Goal: Transaction & Acquisition: Purchase product/service

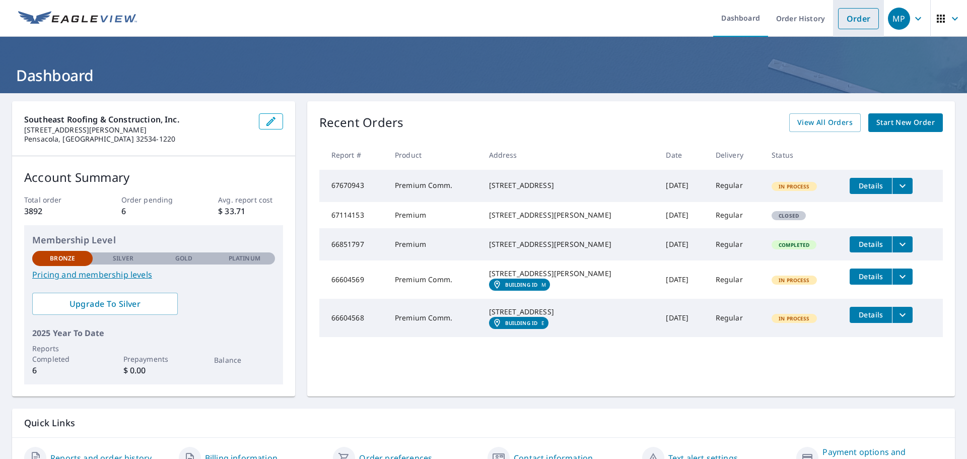
click at [853, 26] on link "Order" at bounding box center [858, 18] width 41 height 21
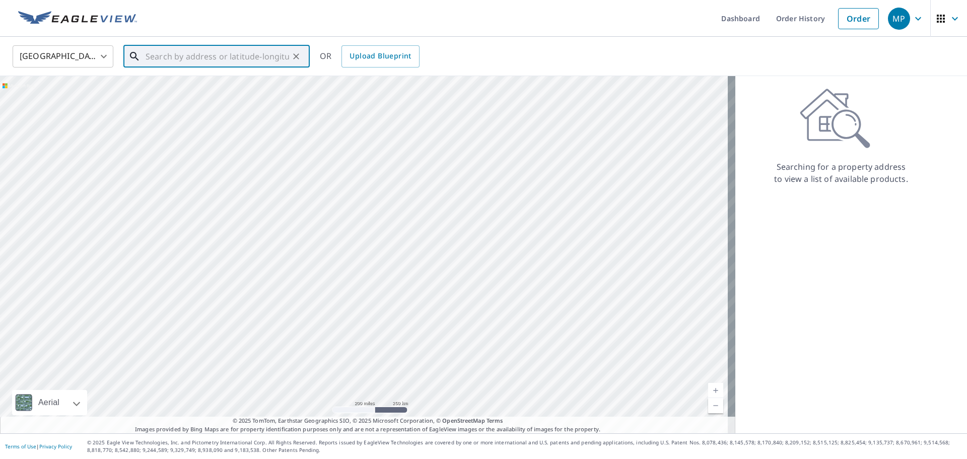
click at [218, 57] on input "text" at bounding box center [218, 56] width 144 height 28
click at [217, 89] on span "1 Corte Ct" at bounding box center [223, 86] width 158 height 12
type input "[STREET_ADDRESS]"
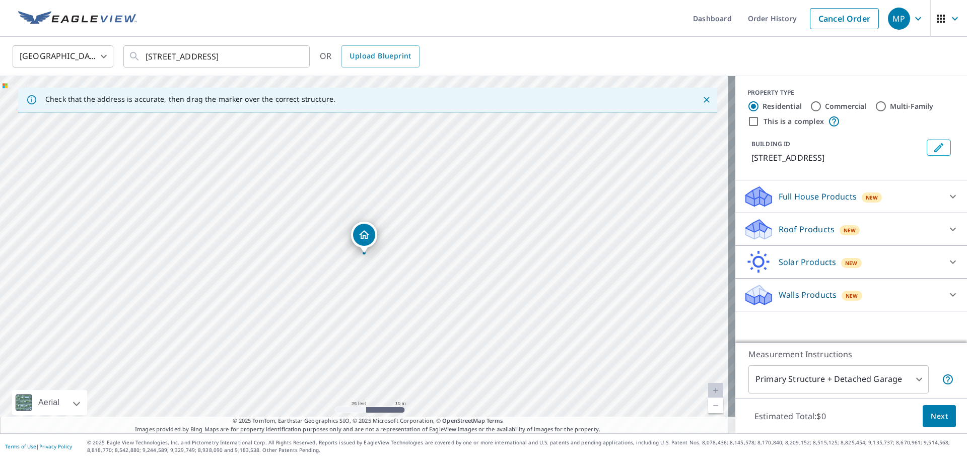
click at [908, 225] on div "Roof Products New" at bounding box center [842, 230] width 197 height 24
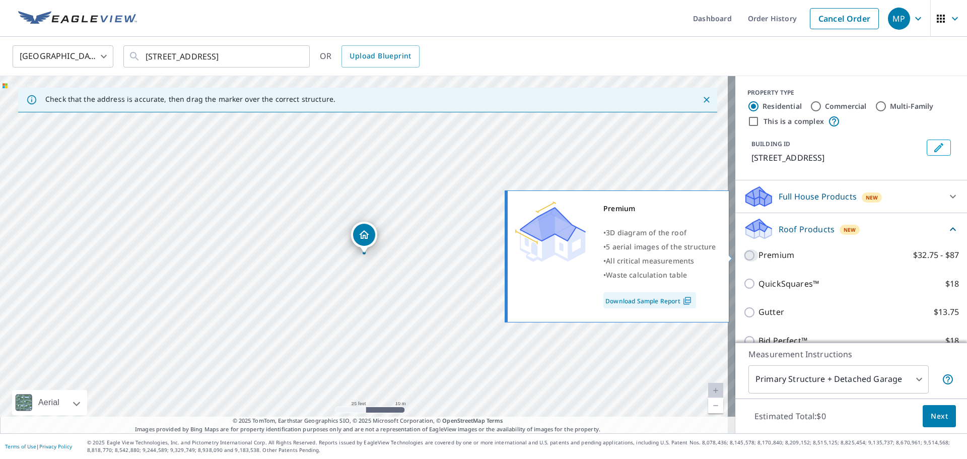
click at [747, 260] on input "Premium $32.75 - $87" at bounding box center [751, 255] width 15 height 12
checkbox input "true"
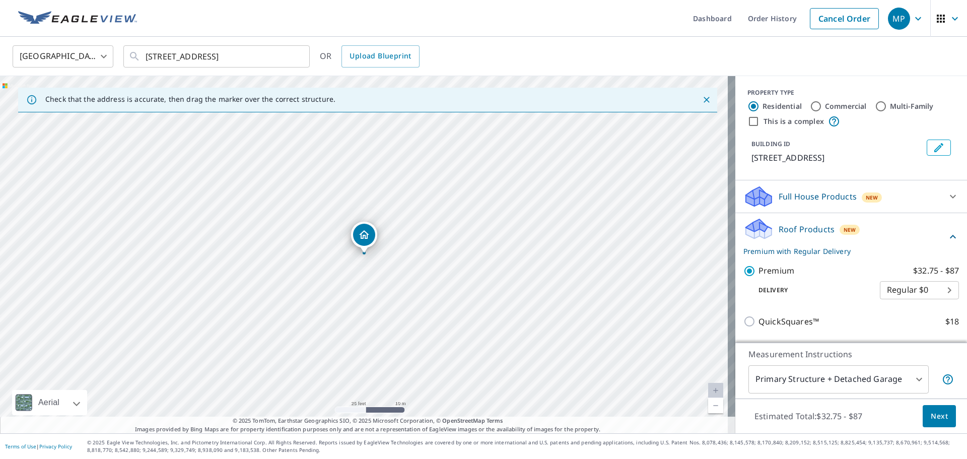
click at [931, 417] on span "Next" at bounding box center [939, 416] width 17 height 13
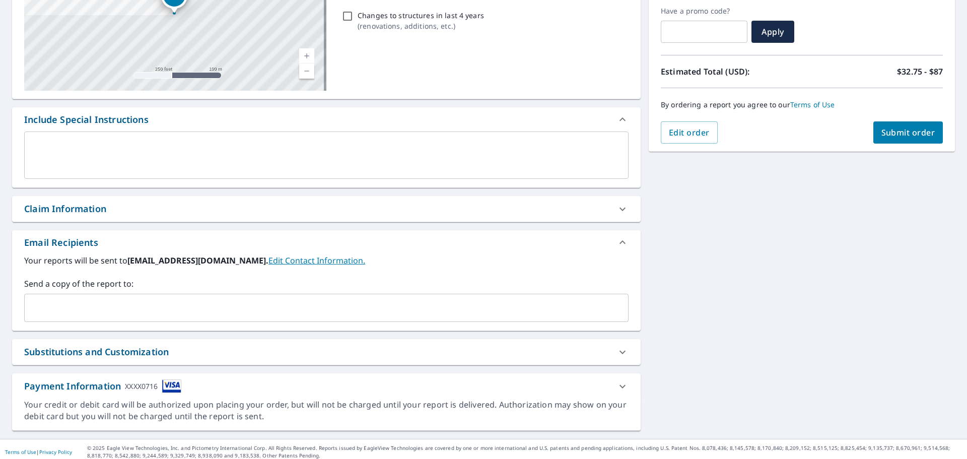
scroll to position [175, 0]
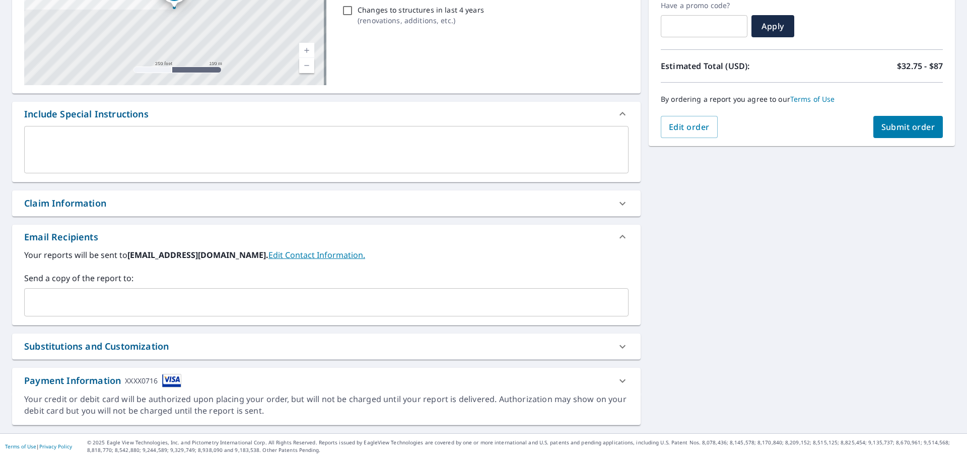
click at [883, 128] on span "Submit order" at bounding box center [909, 126] width 54 height 11
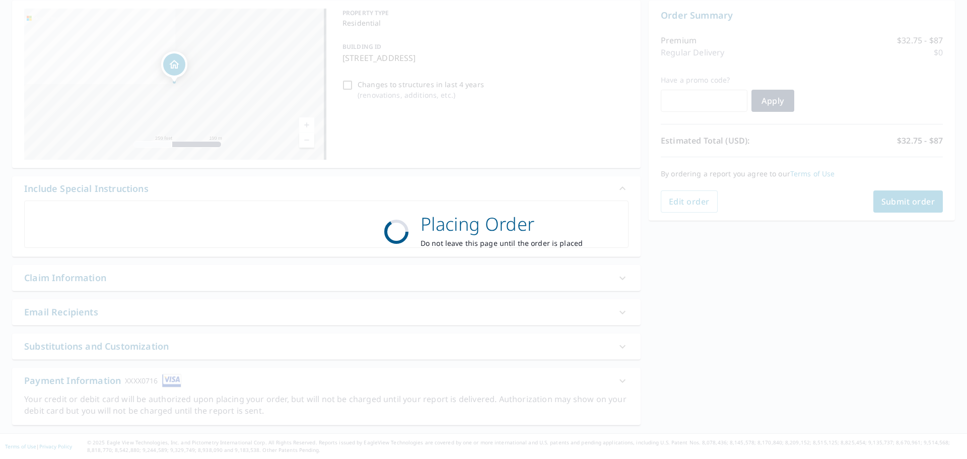
scroll to position [101, 0]
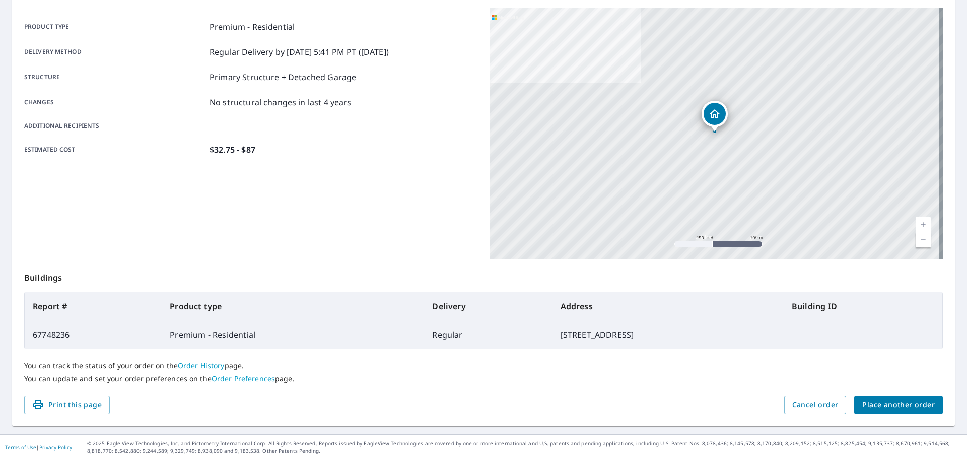
scroll to position [134, 0]
